Goal: Transaction & Acquisition: Obtain resource

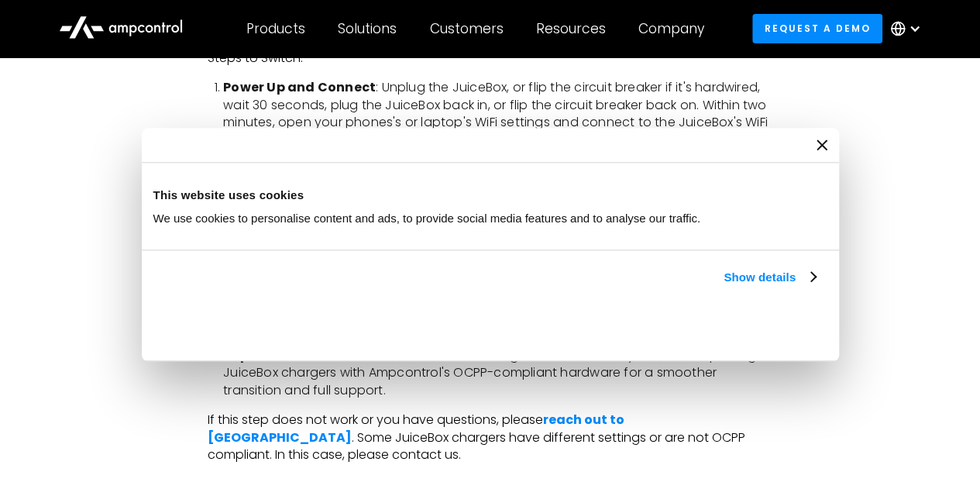
scroll to position [2704, 0]
click at [832, 226] on div "With the recent announcement that Enel X Way is discontinuing its operations in…" at bounding box center [490, 132] width 894 height 4019
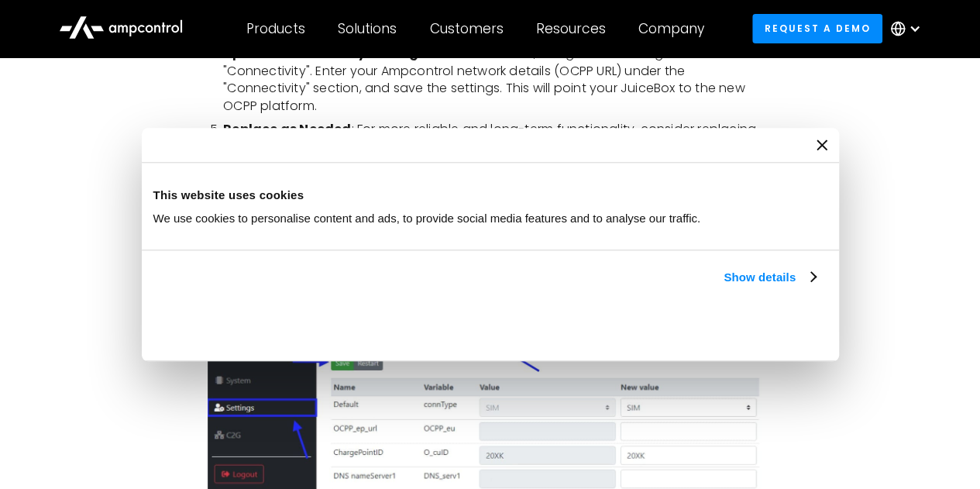
scroll to position [2927, 0]
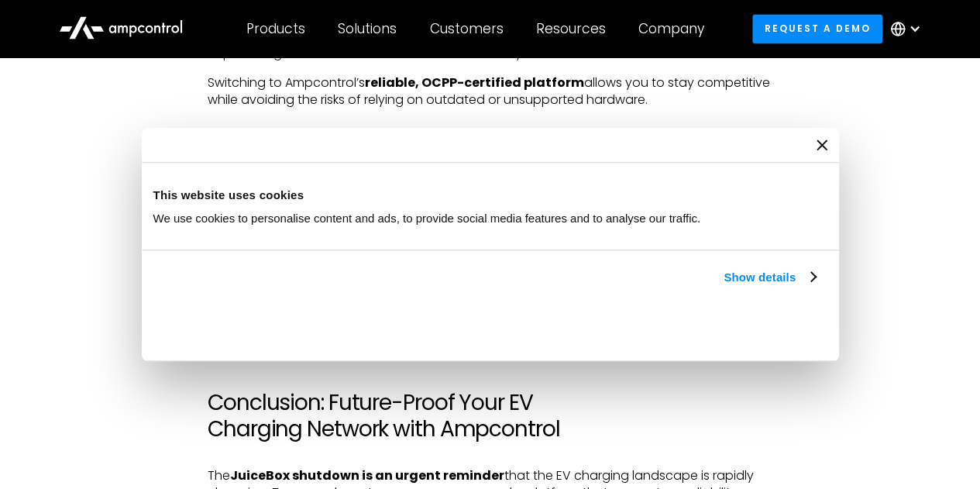
scroll to position [4216, 0]
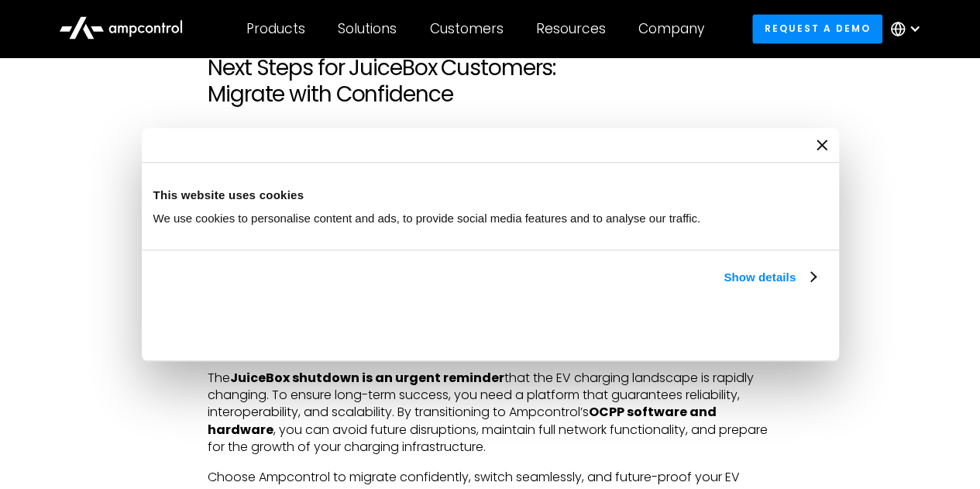
scroll to position [4312, 0]
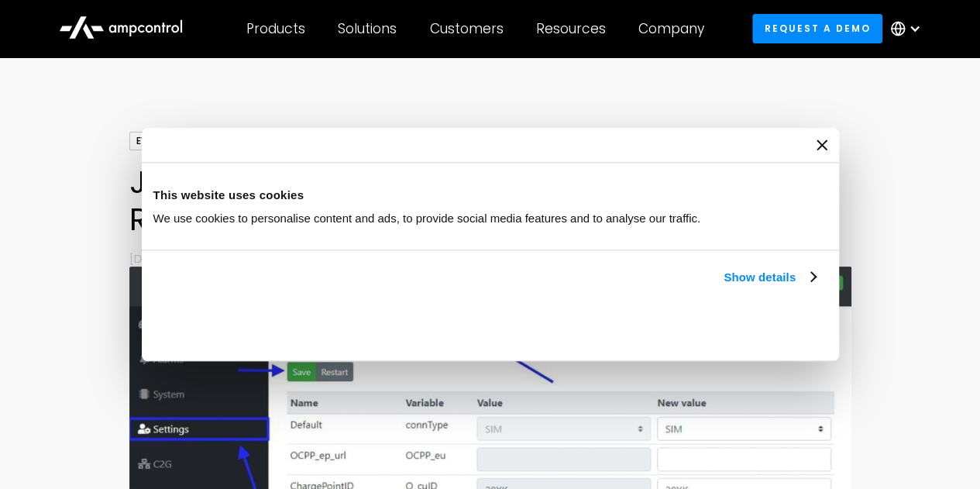
scroll to position [0, 0]
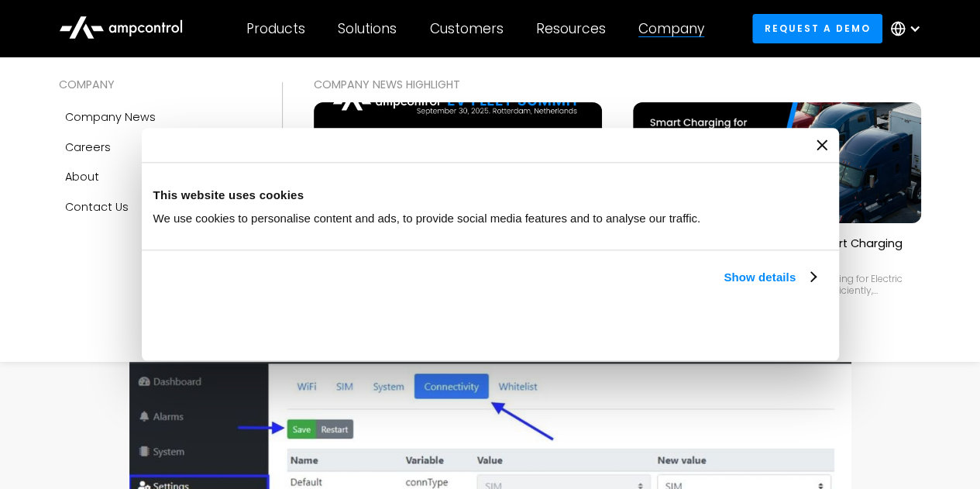
click at [667, 29] on div "Company" at bounding box center [672, 28] width 66 height 17
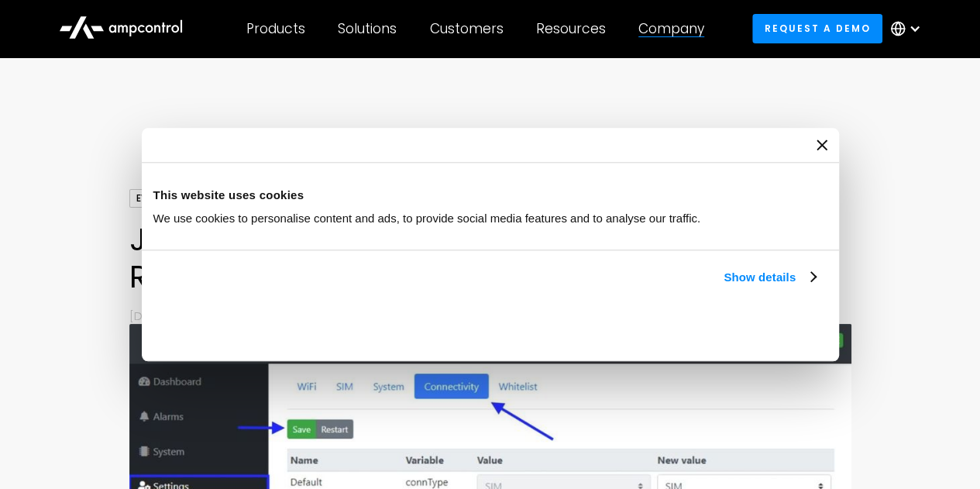
click at [667, 29] on div "Company" at bounding box center [672, 28] width 66 height 17
click at [810, 27] on link "Request a demo" at bounding box center [818, 28] width 130 height 29
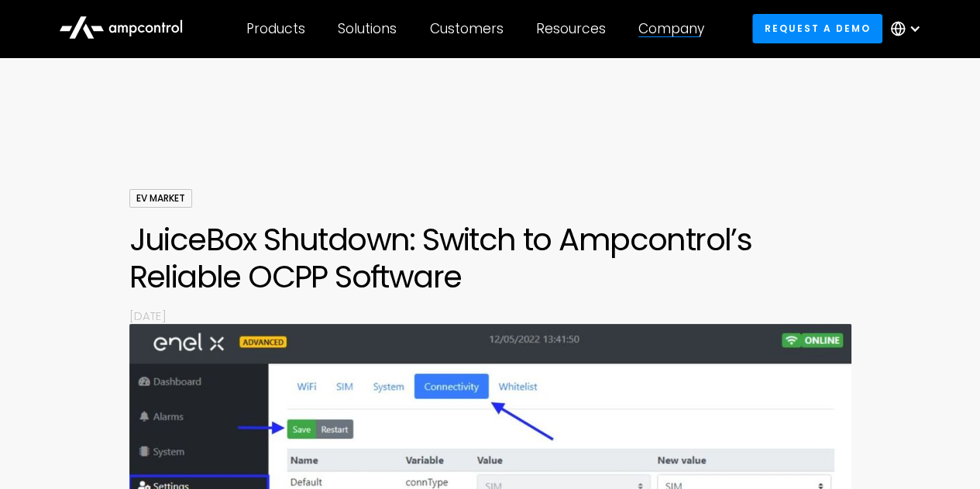
click at [672, 12] on div "Company COMPANY Company news Careers About Contact Us COMPANY NEWS Highlight Am…" at bounding box center [671, 29] width 98 height 54
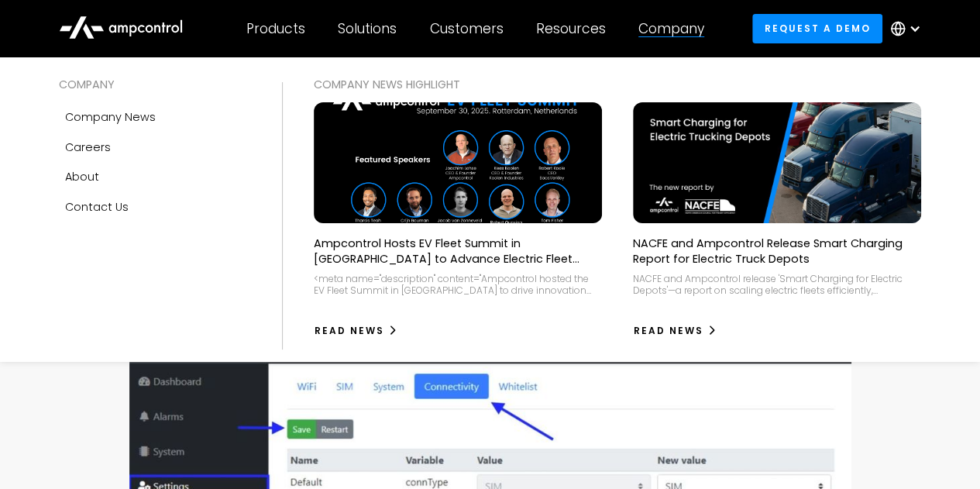
click at [672, 36] on div at bounding box center [672, 36] width 66 height 1
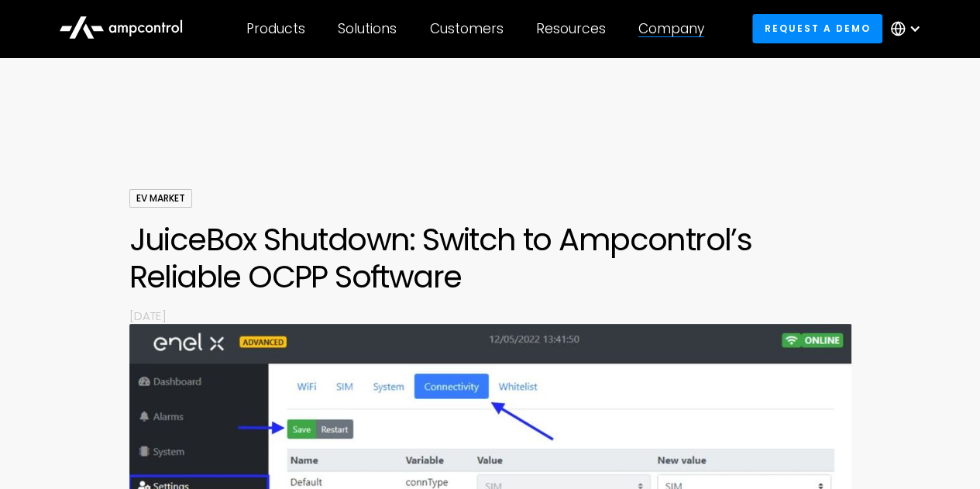
click at [672, 36] on div at bounding box center [672, 36] width 66 height 1
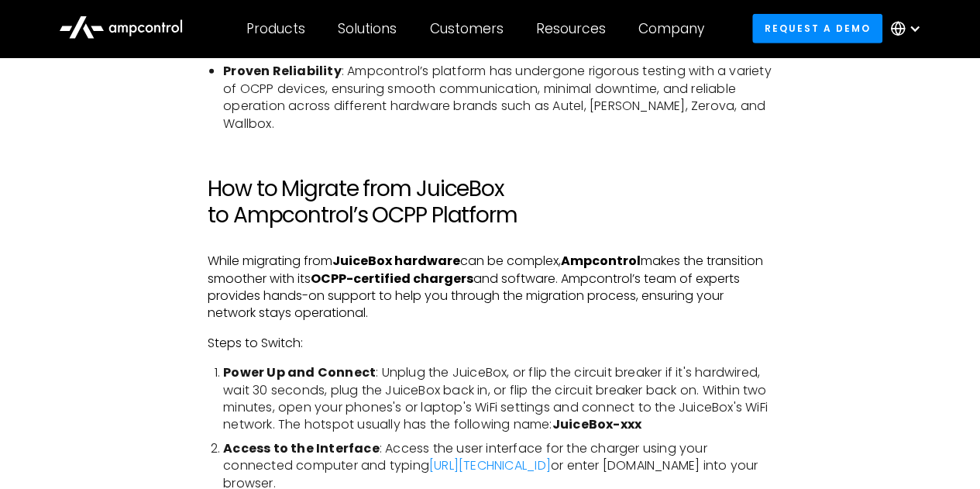
scroll to position [2426, 0]
